Goal: Task Accomplishment & Management: Manage account settings

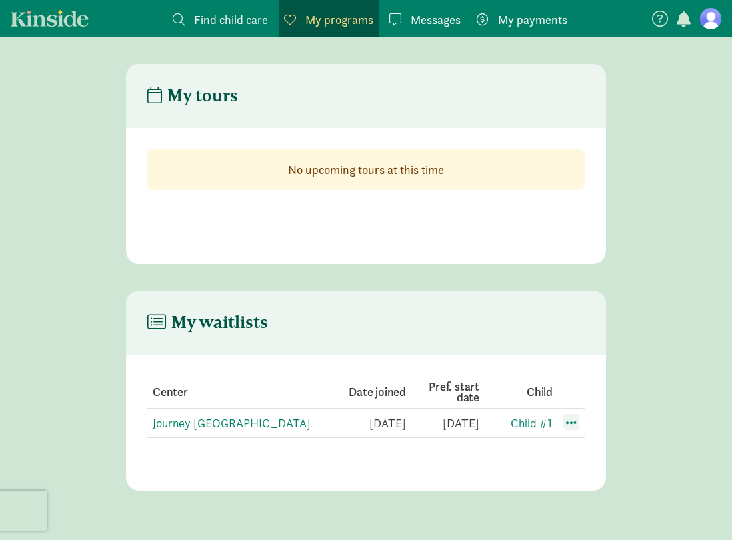
click at [565, 424] on span at bounding box center [571, 422] width 16 height 16
click at [582, 446] on div "Edit preferences" at bounding box center [618, 451] width 120 height 29
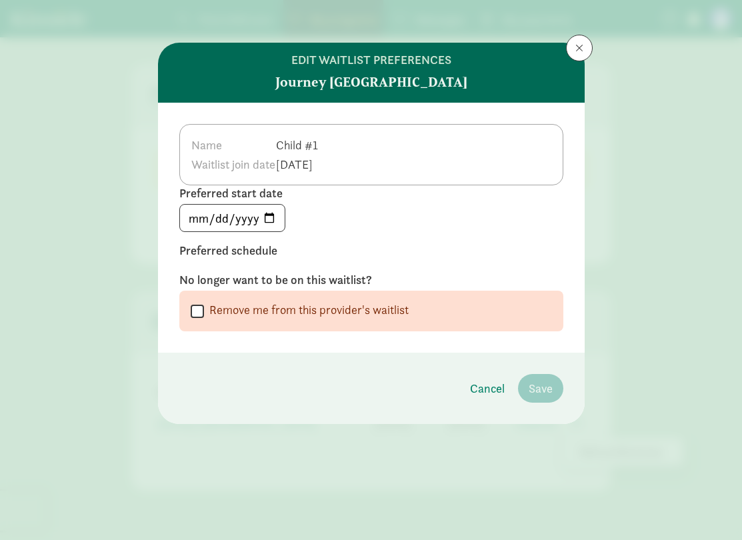
click at [321, 141] on td "Child #1" at bounding box center [298, 144] width 46 height 19
click at [321, 146] on td "Child #1" at bounding box center [298, 144] width 46 height 19
click at [266, 217] on input "[DATE]" at bounding box center [232, 218] width 105 height 27
type input "2026-04-06"
click at [321, 149] on td "Child #1" at bounding box center [298, 144] width 46 height 19
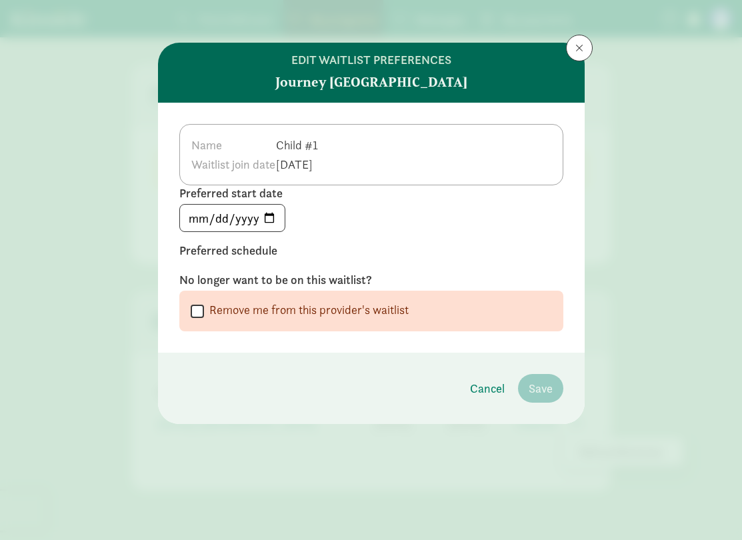
click at [321, 145] on td "Child #1" at bounding box center [298, 144] width 46 height 19
click at [383, 236] on div "Name Child #1 Waitlist join date Nov 15, 2024 Preferred start date 2026-04-06 P…" at bounding box center [371, 228] width 427 height 250
click at [321, 141] on td "Child #1" at bounding box center [298, 144] width 46 height 19
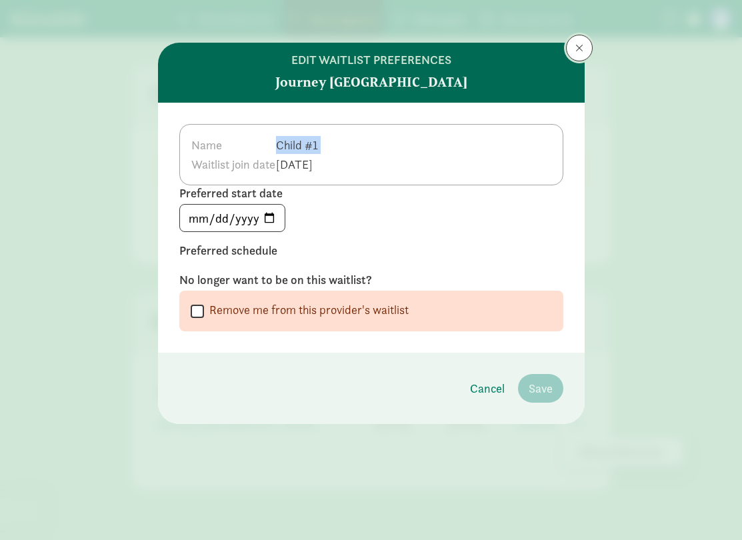
click at [581, 49] on span at bounding box center [579, 48] width 8 height 11
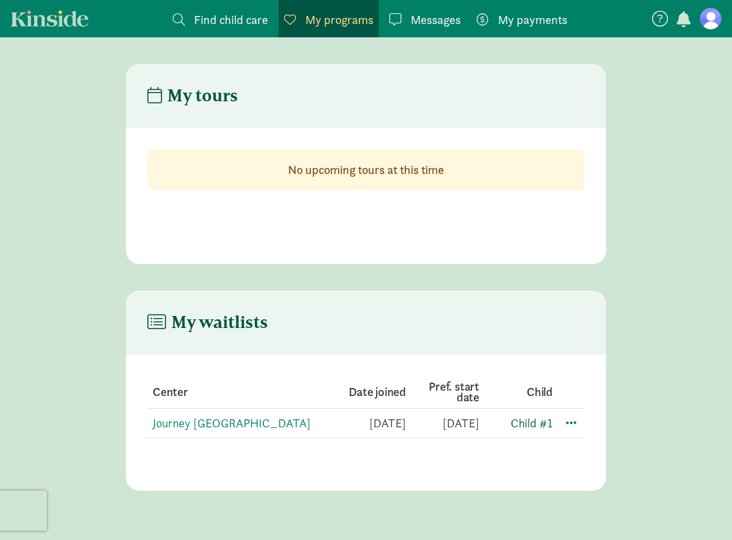
click at [531, 425] on link "Child #1" at bounding box center [532, 422] width 42 height 15
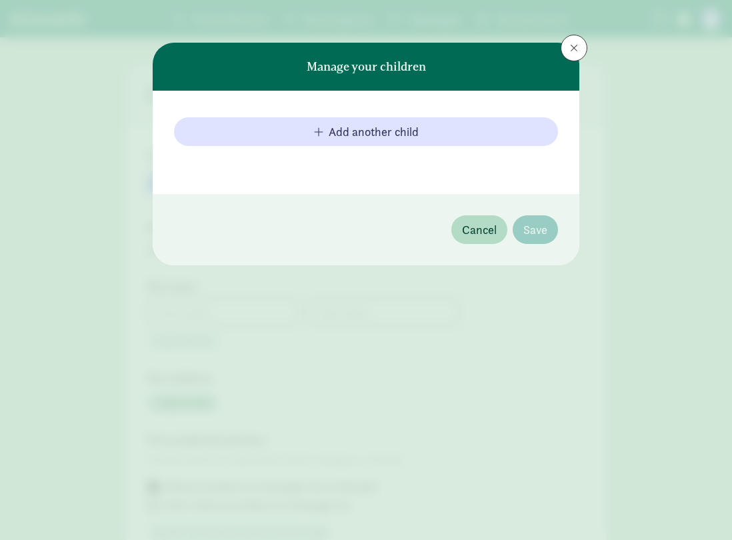
type input "[PERSON_NAME]"
type input "5092703552"
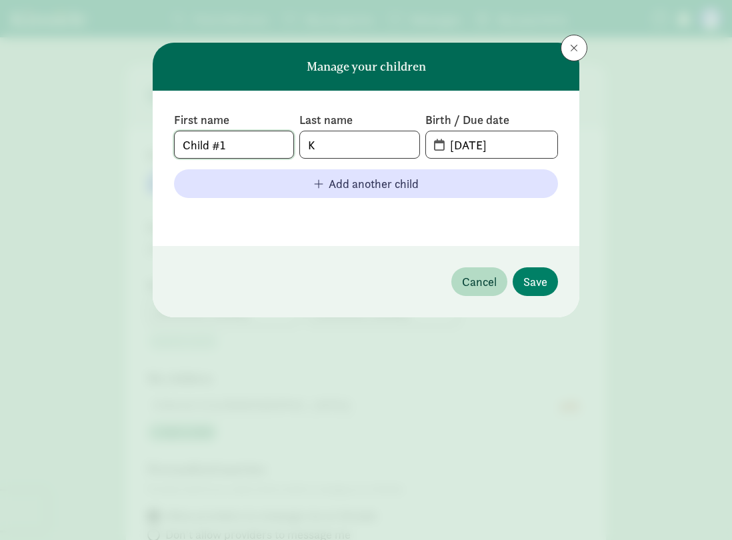
drag, startPoint x: 247, startPoint y: 149, endPoint x: 6, endPoint y: 147, distance: 240.7
click at [6, 147] on div "Manage your children First name Child #1 Last name K Birth / Due date [DATE] Ad…" at bounding box center [366, 270] width 732 height 540
type input "[PERSON_NAME]"
click at [485, 136] on input "[DATE]" at bounding box center [499, 144] width 115 height 27
click at [435, 141] on span "[DATE]" at bounding box center [491, 144] width 131 height 27
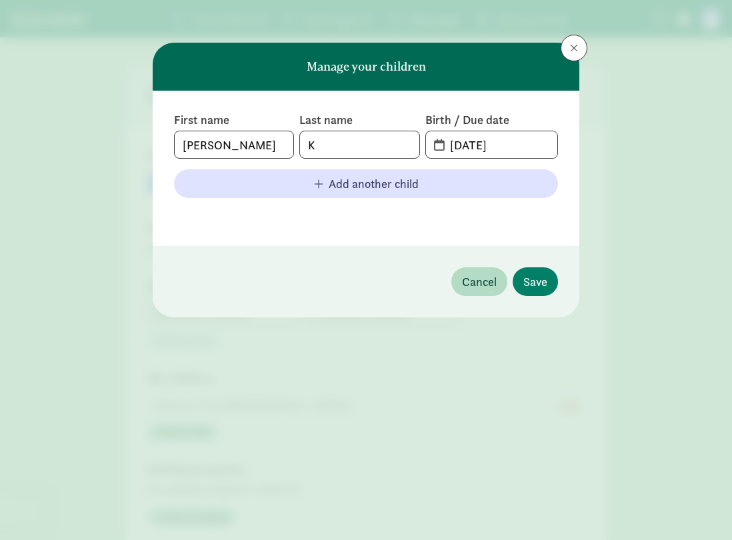
drag, startPoint x: 435, startPoint y: 143, endPoint x: 501, endPoint y: 149, distance: 67.0
click at [437, 143] on span "[DATE]" at bounding box center [491, 144] width 131 height 27
click at [501, 149] on input "[DATE]" at bounding box center [499, 144] width 115 height 27
drag, startPoint x: 527, startPoint y: 137, endPoint x: 428, endPoint y: 143, distance: 98.8
click at [428, 143] on span "[DATE]" at bounding box center [491, 144] width 131 height 27
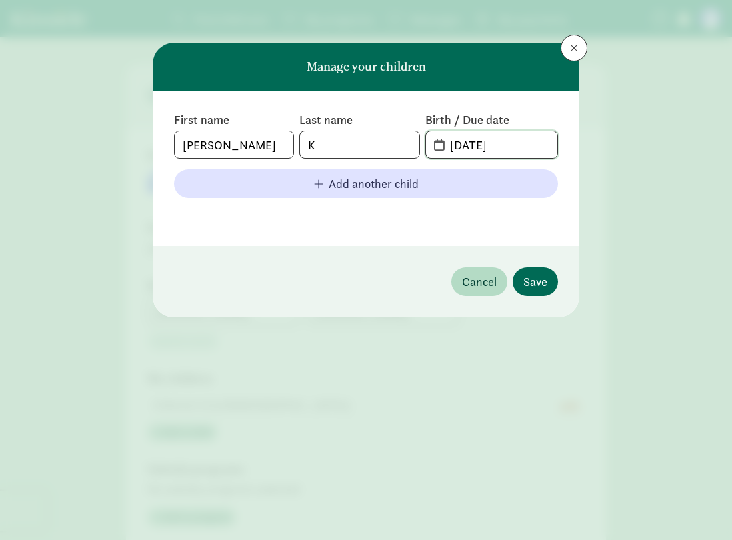
type input "[DATE]"
click at [545, 276] on span "Save" at bounding box center [535, 282] width 24 height 18
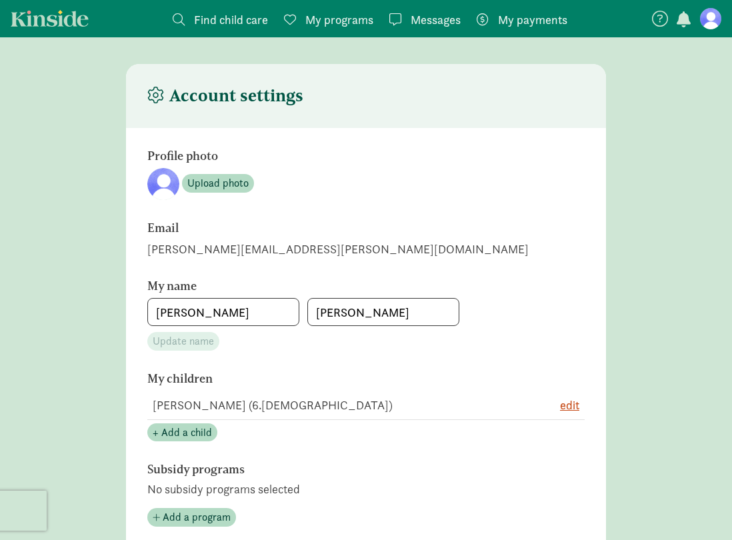
click at [340, 19] on span "My programs" at bounding box center [339, 20] width 68 height 18
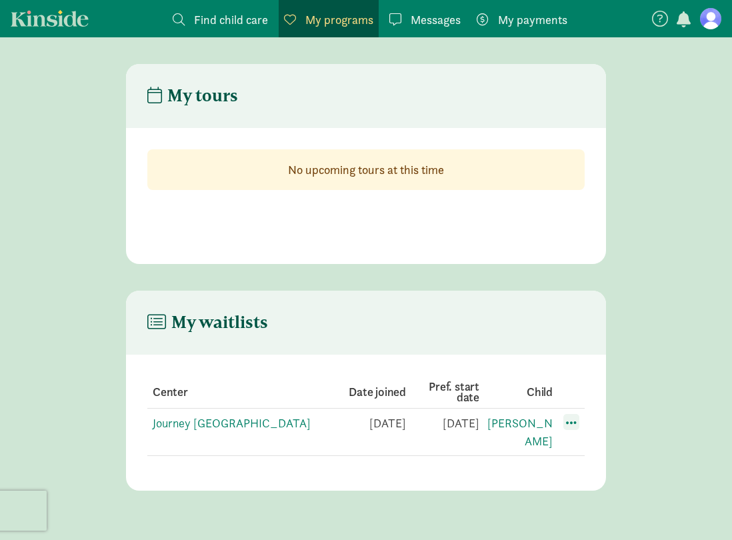
click at [579, 423] on span at bounding box center [571, 422] width 16 height 16
click at [591, 453] on div "Edit preferences" at bounding box center [618, 451] width 120 height 29
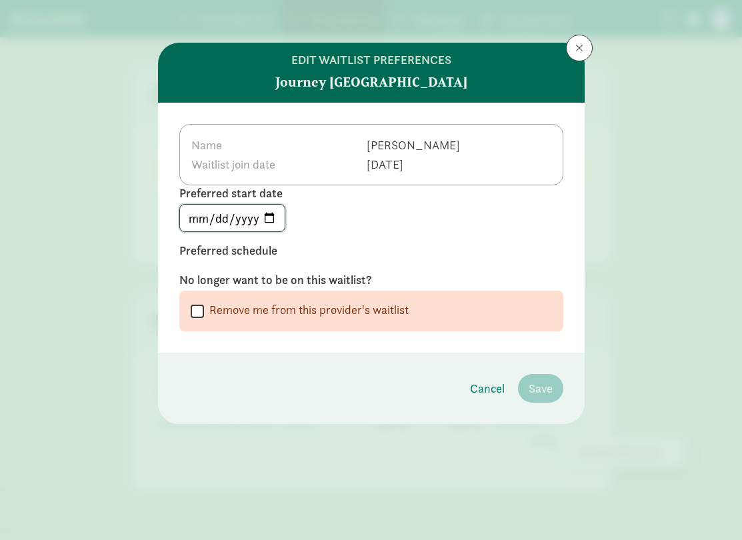
click at [274, 215] on input "[DATE]" at bounding box center [232, 218] width 105 height 27
type input "[DATE]"
click at [366, 147] on td "[PERSON_NAME]" at bounding box center [413, 144] width 95 height 19
click at [294, 169] on th "Waitlist join date" at bounding box center [279, 164] width 176 height 19
click at [221, 272] on div "Preferred schedule" at bounding box center [371, 301] width 384 height 59
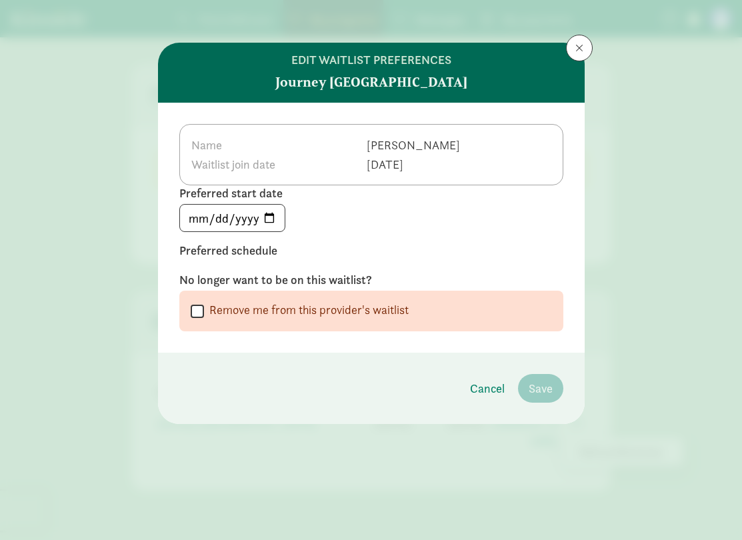
click at [218, 273] on label "No longer want to be on this waitlist?" at bounding box center [371, 280] width 384 height 16
click at [199, 306] on input "Remove me from this provider's waitlist" at bounding box center [197, 311] width 13 height 18
checkbox input "true"
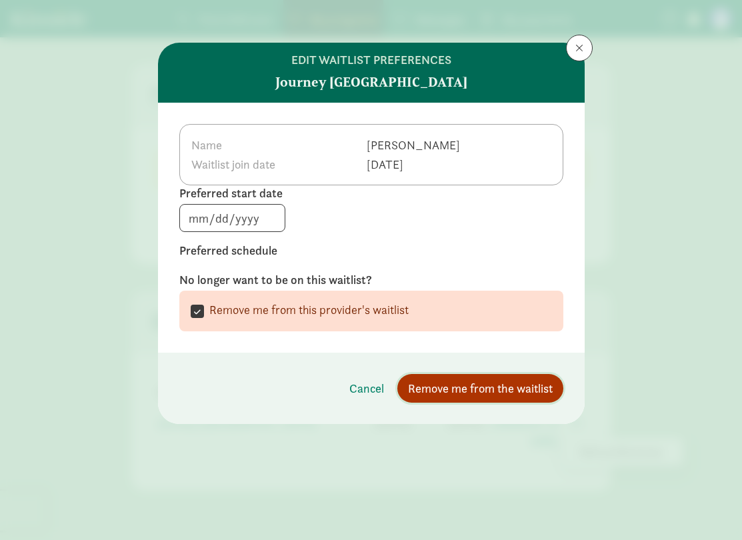
click at [545, 388] on span "Remove me from the waitlist" at bounding box center [480, 388] width 145 height 18
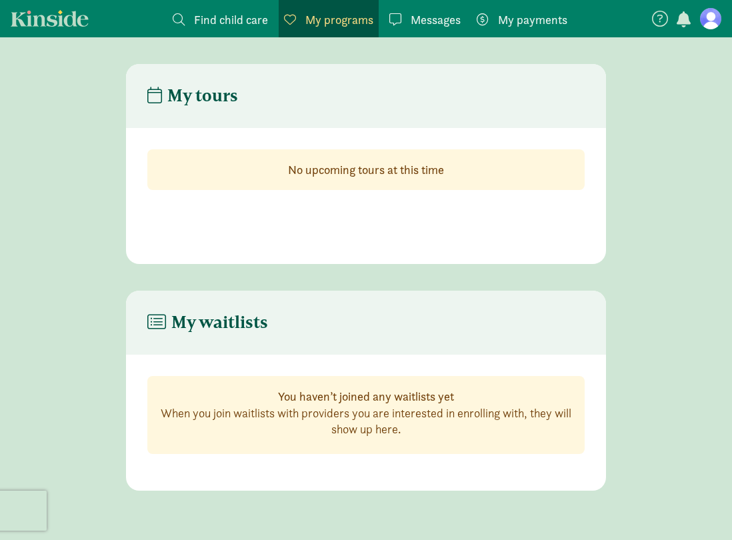
click at [217, 23] on span "Find child care" at bounding box center [231, 20] width 74 height 18
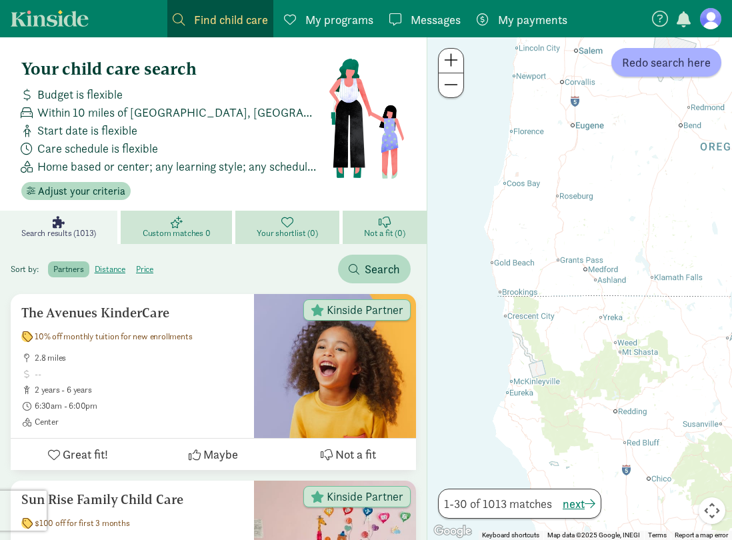
drag, startPoint x: 655, startPoint y: 190, endPoint x: 608, endPoint y: 473, distance: 286.6
click at [608, 474] on div at bounding box center [579, 288] width 305 height 503
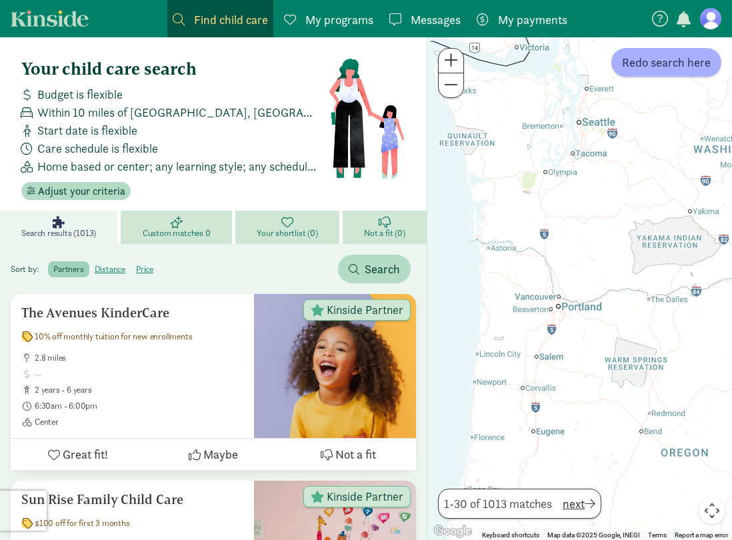
drag, startPoint x: 621, startPoint y: 189, endPoint x: 581, endPoint y: 506, distance: 319.1
click at [581, 506] on div "← Move left → Move right ↑ Move up ↓ Move down + Zoom in - Zoom out Home Jump l…" at bounding box center [579, 288] width 305 height 503
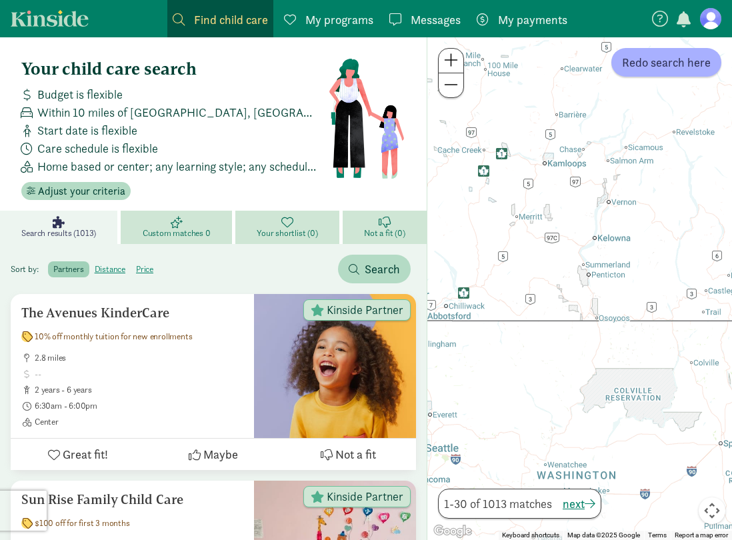
drag, startPoint x: 669, startPoint y: 215, endPoint x: 510, endPoint y: 547, distance: 368.3
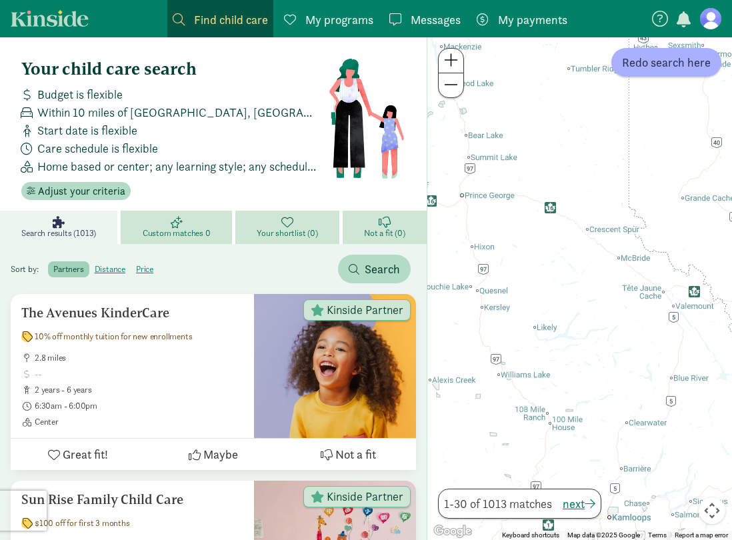
drag, startPoint x: 574, startPoint y: 207, endPoint x: 645, endPoint y: 534, distance: 335.0
click at [645, 534] on div "Keyboard shortcuts Map Data Map data ©2025 Google Map data ©2025 Google 50 km C…" at bounding box center [579, 288] width 305 height 503
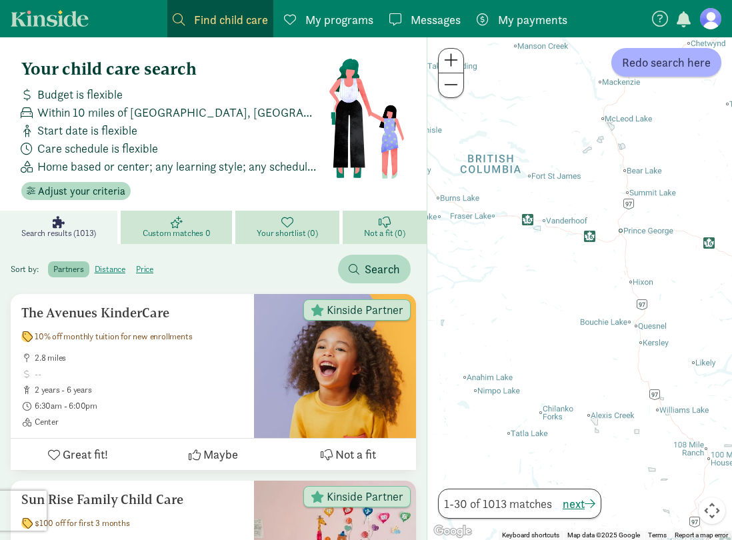
drag, startPoint x: 564, startPoint y: 251, endPoint x: 741, endPoint y: 293, distance: 181.4
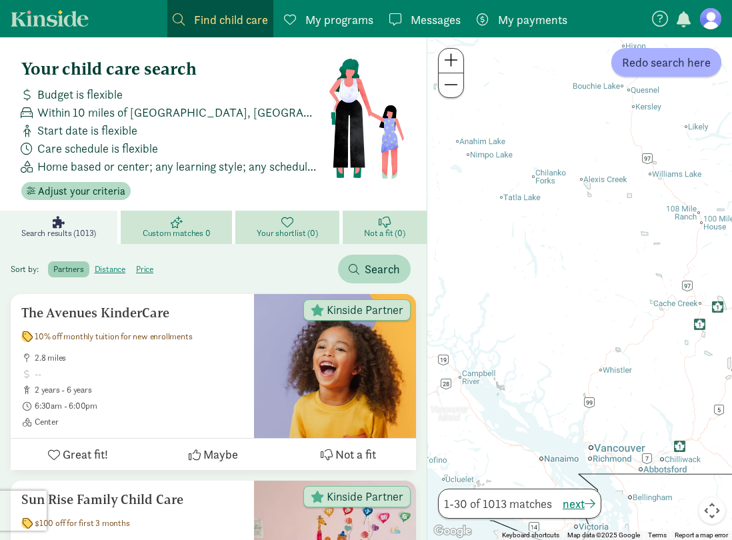
drag, startPoint x: 555, startPoint y: 342, endPoint x: 549, endPoint y: 95, distance: 246.7
click at [549, 95] on div at bounding box center [579, 288] width 305 height 503
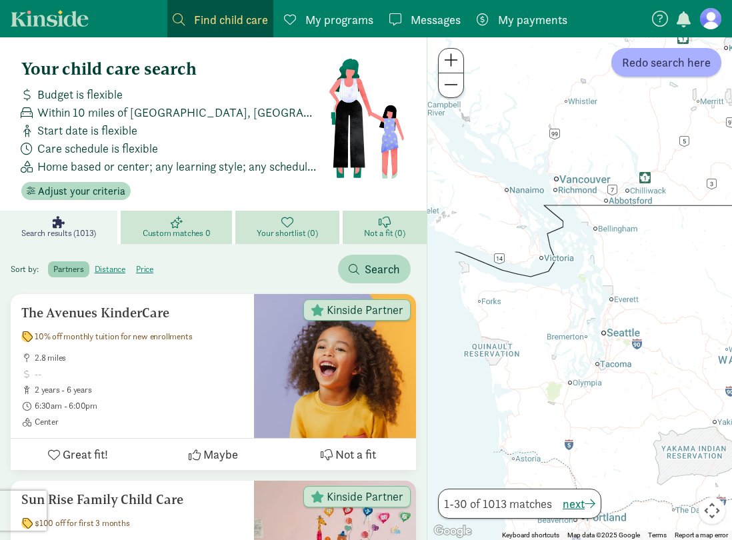
drag, startPoint x: 581, startPoint y: 383, endPoint x: 547, endPoint y: 107, distance: 278.7
click at [547, 107] on div at bounding box center [579, 288] width 305 height 503
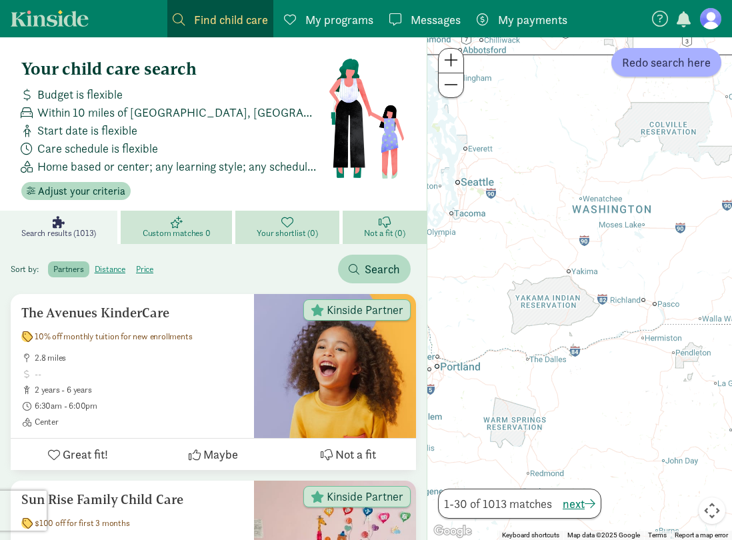
drag, startPoint x: 639, startPoint y: 372, endPoint x: 492, endPoint y: 217, distance: 213.6
click at [492, 217] on div at bounding box center [579, 288] width 305 height 503
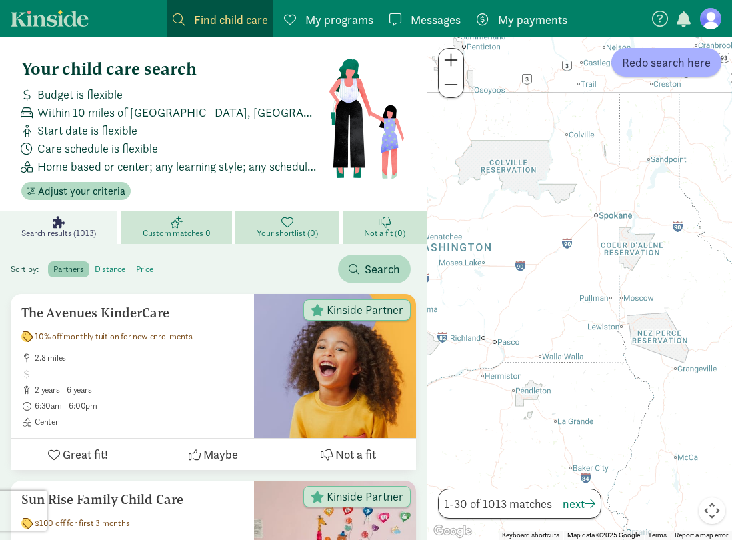
drag, startPoint x: 641, startPoint y: 273, endPoint x: 476, endPoint y: 313, distance: 170.1
click at [476, 313] on div at bounding box center [579, 288] width 305 height 503
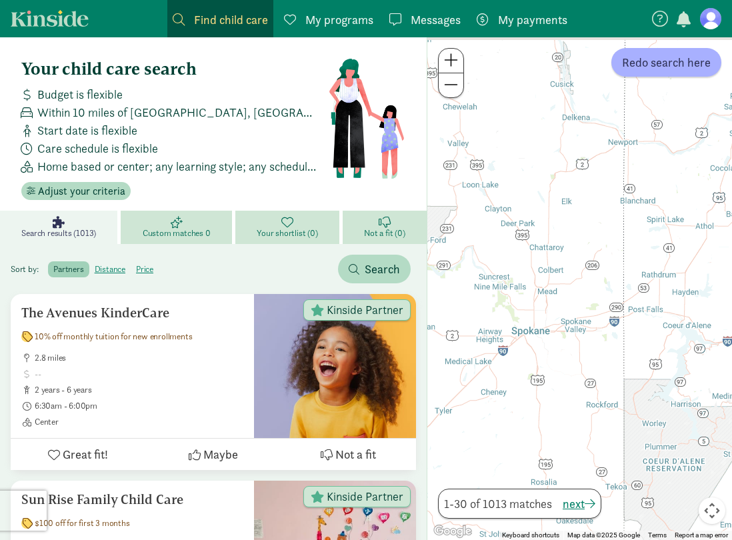
drag, startPoint x: 716, startPoint y: 213, endPoint x: 460, endPoint y: 419, distance: 328.2
click at [460, 419] on div at bounding box center [579, 288] width 305 height 503
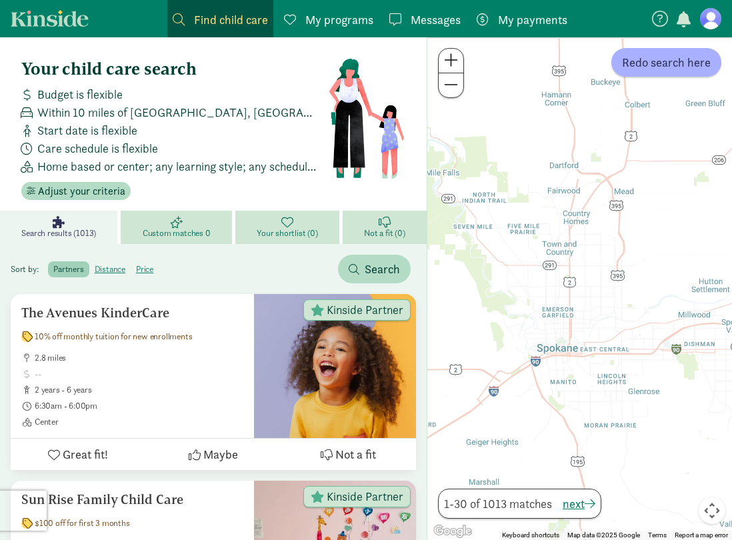
drag, startPoint x: 558, startPoint y: 237, endPoint x: 557, endPoint y: 420, distance: 182.7
click at [557, 420] on div at bounding box center [579, 288] width 305 height 503
click at [654, 72] on button "Redo search here" at bounding box center [666, 62] width 110 height 29
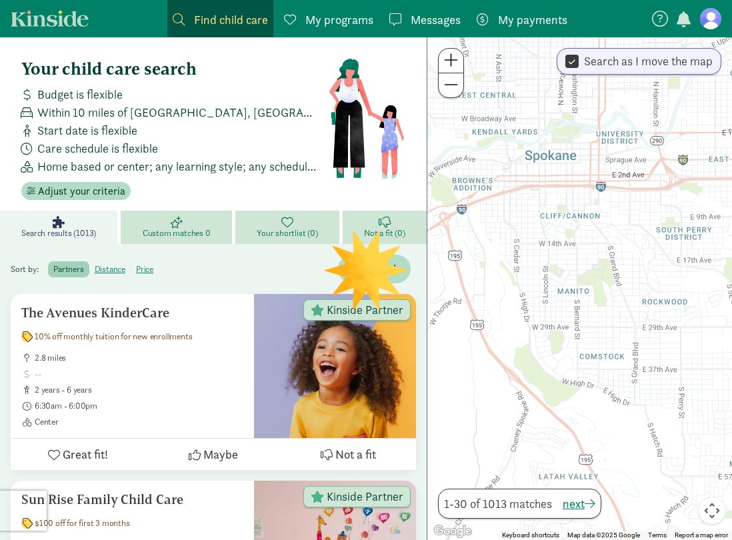
drag, startPoint x: 554, startPoint y: 299, endPoint x: 553, endPoint y: 375, distance: 75.3
click at [553, 375] on div at bounding box center [579, 288] width 305 height 503
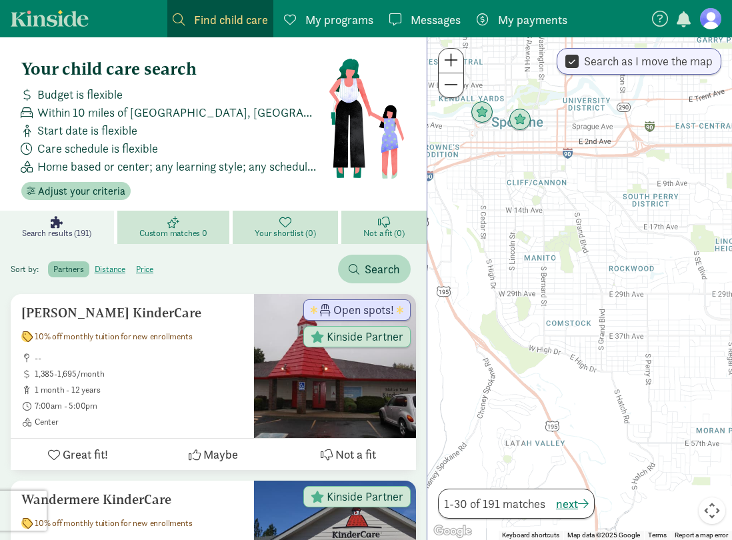
drag, startPoint x: 651, startPoint y: 388, endPoint x: 621, endPoint y: 356, distance: 43.4
click at [621, 356] on div at bounding box center [579, 288] width 305 height 503
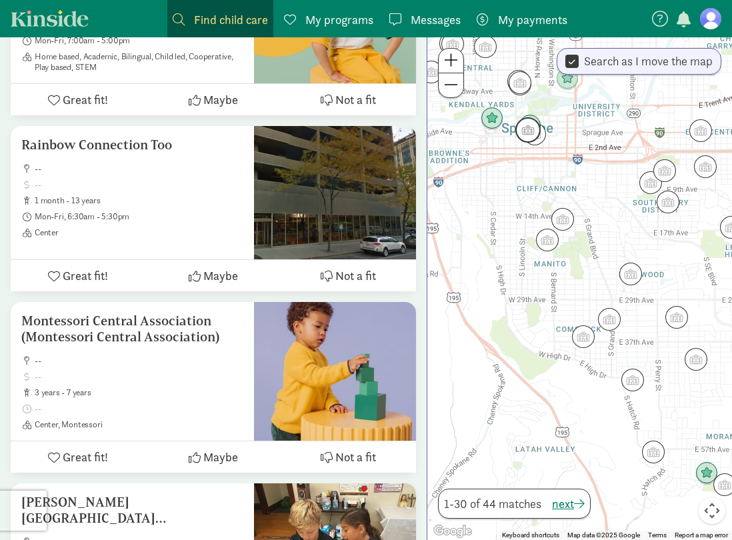
scroll to position [667, 0]
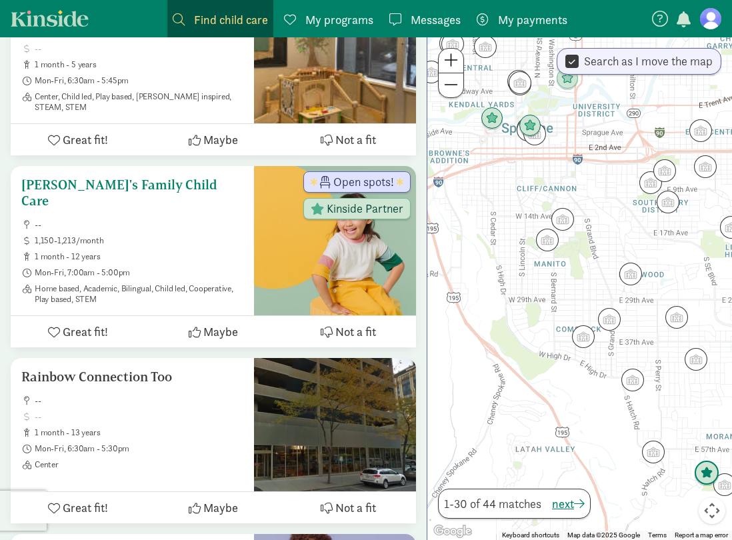
click at [125, 189] on h5 "[PERSON_NAME]'s Family Child Care" at bounding box center [132, 193] width 222 height 32
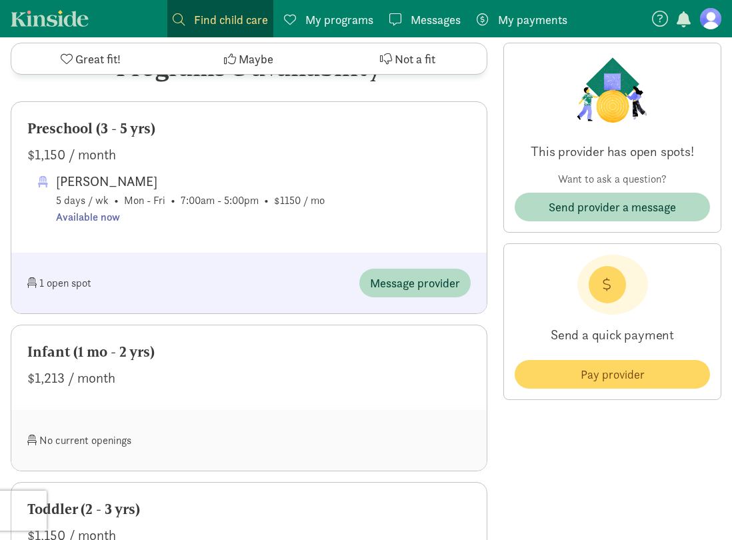
scroll to position [667, 0]
